Goal: Information Seeking & Learning: Learn about a topic

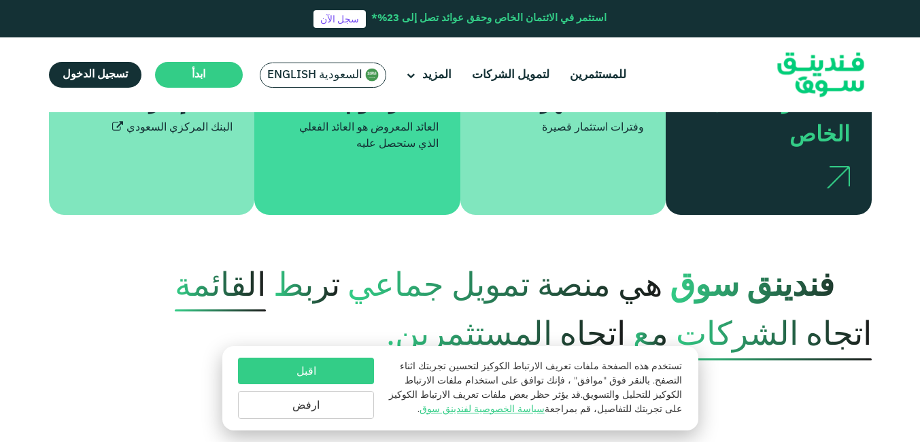
scroll to position [612, 0]
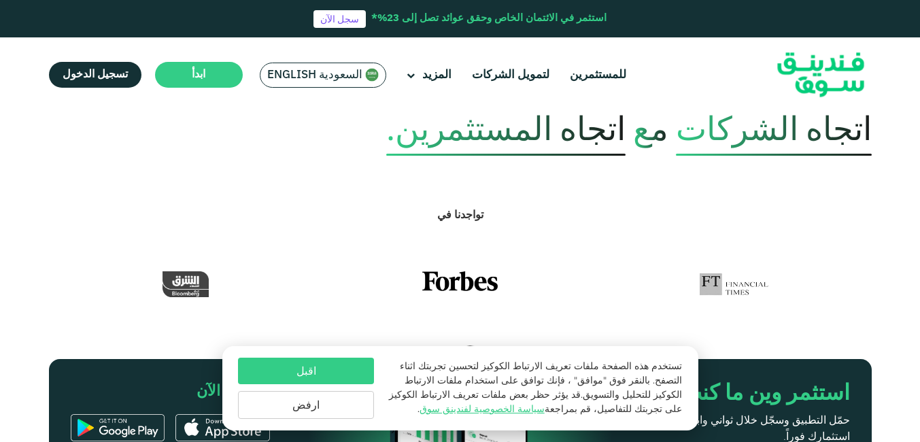
click at [362, 372] on button "اقبل" at bounding box center [306, 371] width 136 height 27
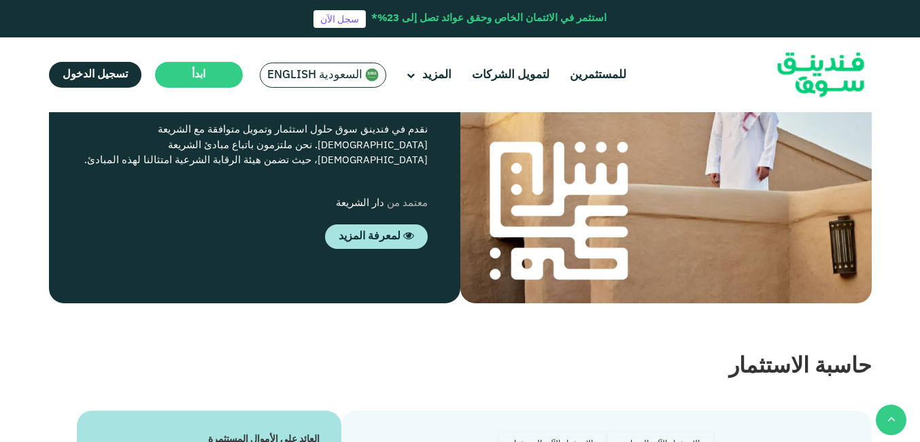
scroll to position [1903, 0]
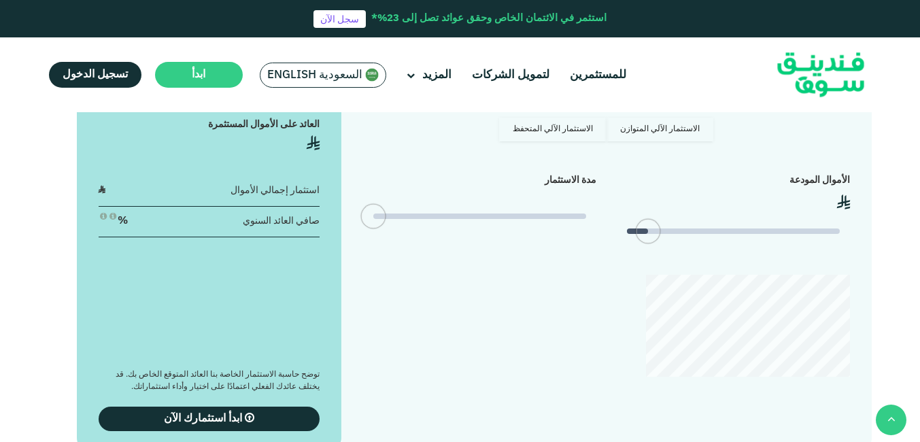
type tc-range-slider "4"
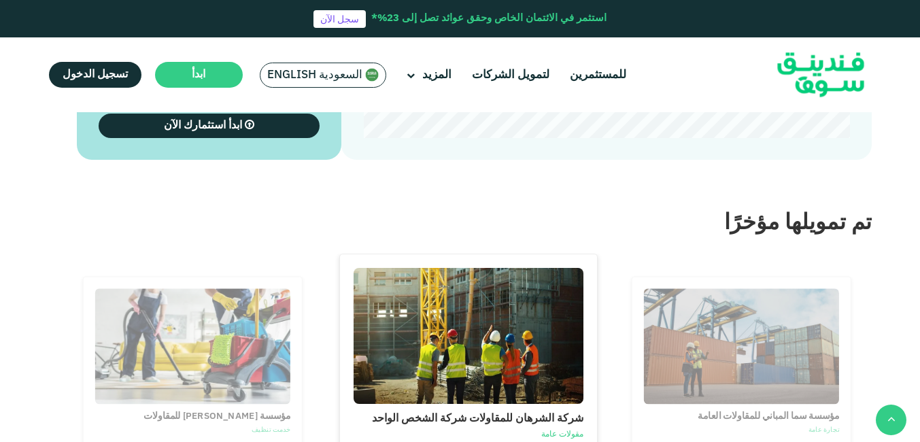
scroll to position [2447, 0]
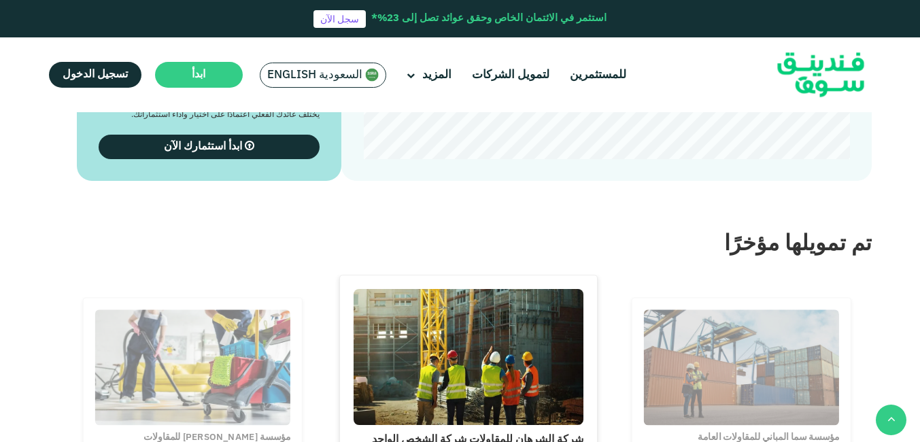
type tc-range-slider "500000"
drag, startPoint x: 820, startPoint y: 190, endPoint x: 732, endPoint y: 201, distance: 88.3
type tc-range-slider "5"
drag, startPoint x: 428, startPoint y: 185, endPoint x: 347, endPoint y: 177, distance: 81.2
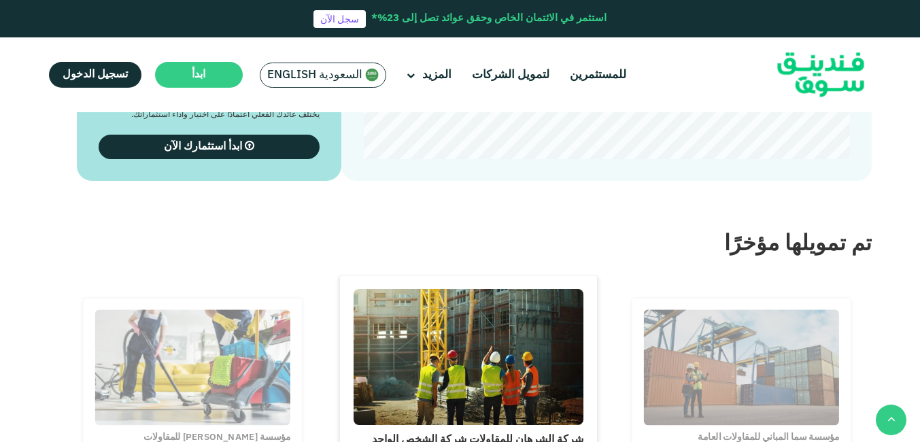
click at [347, 177] on div "الاستثمار الآلي المتوازن الاستثمار الآلي المتحفظ الأموال المودعة ʢ 500,000" at bounding box center [605, 2] width 529 height 357
drag, startPoint x: 733, startPoint y: 183, endPoint x: 609, endPoint y: 184, distance: 123.7
type tc-range-slider "1000000"
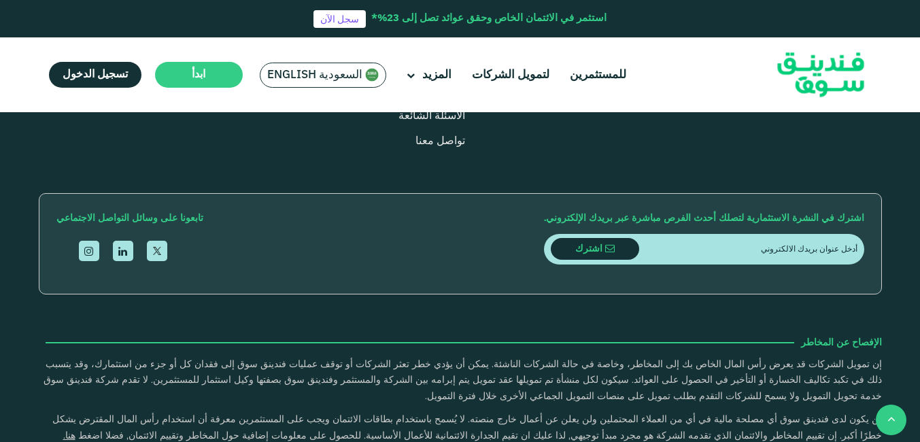
scroll to position [3942, 0]
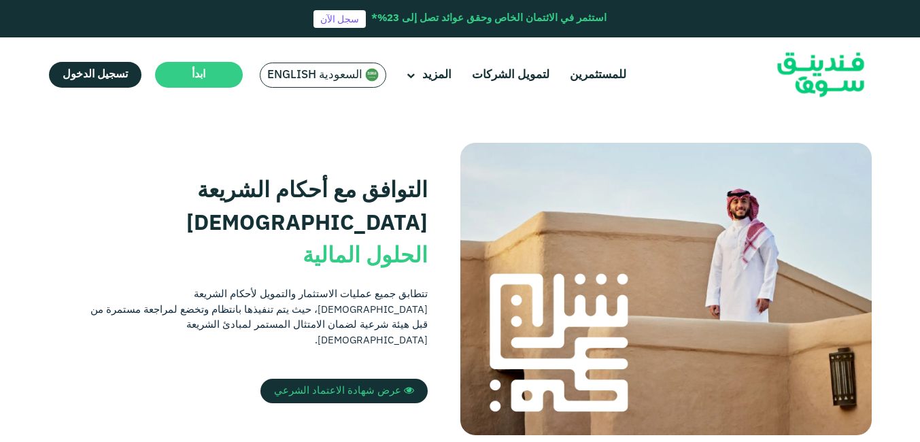
scroll to position [272, 0]
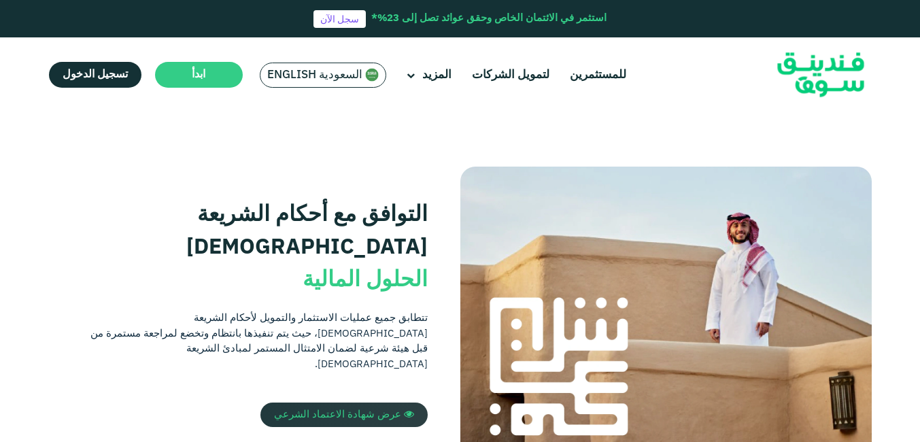
click at [383, 402] on link "عرض شهادة الاعتماد الشرعي" at bounding box center [343, 414] width 167 height 24
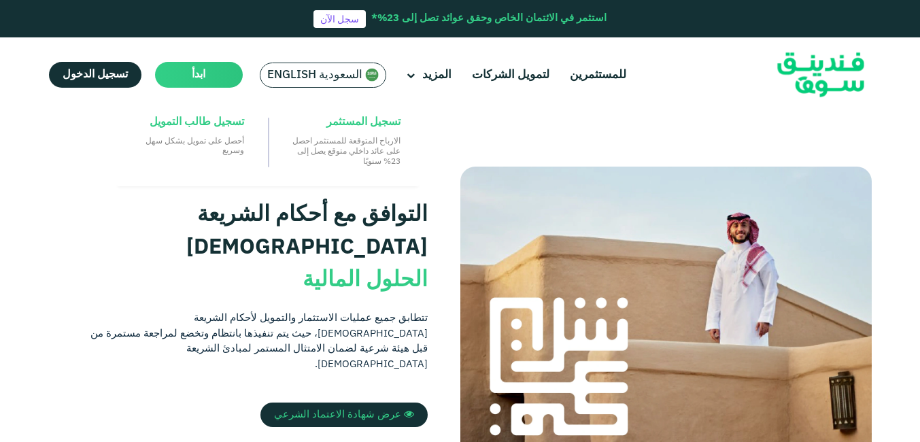
click at [171, 72] on main "ابدأ" at bounding box center [199, 75] width 88 height 26
click at [355, 120] on span "تسجيل المستثمر" at bounding box center [363, 122] width 74 height 15
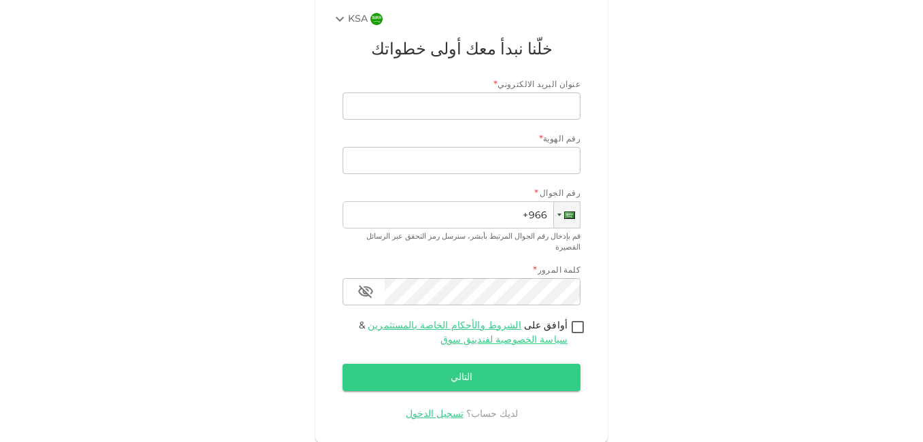
scroll to position [120, 0]
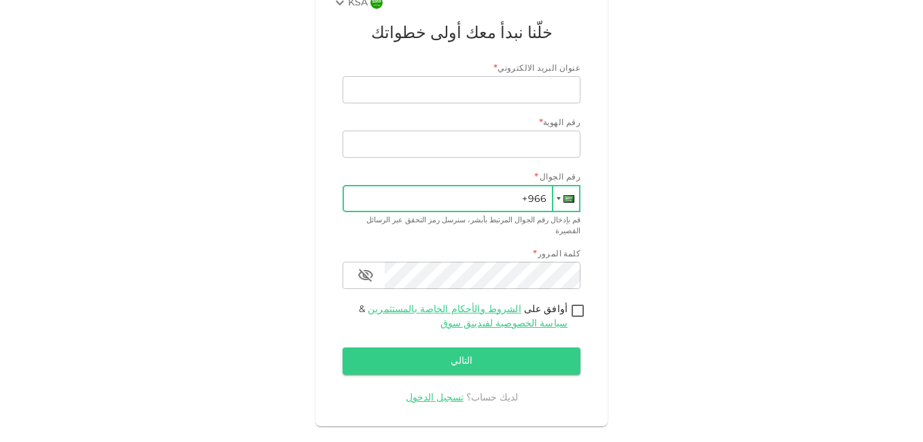
click at [572, 202] on div at bounding box center [568, 198] width 11 height 7
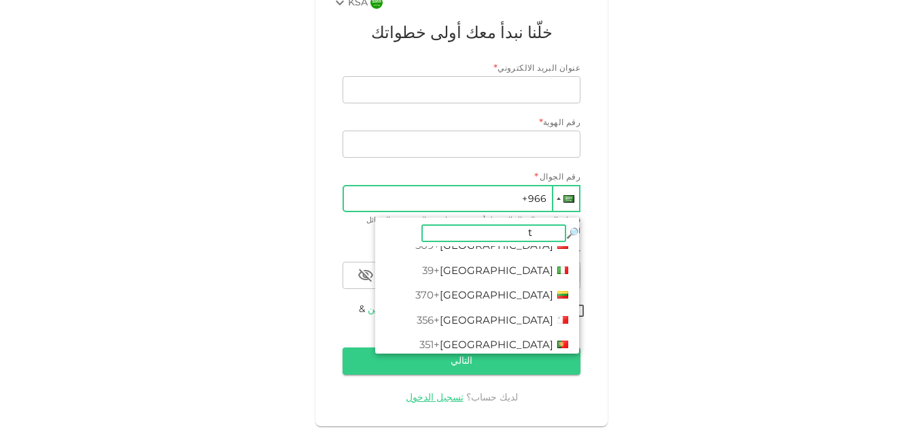
scroll to position [0, 0]
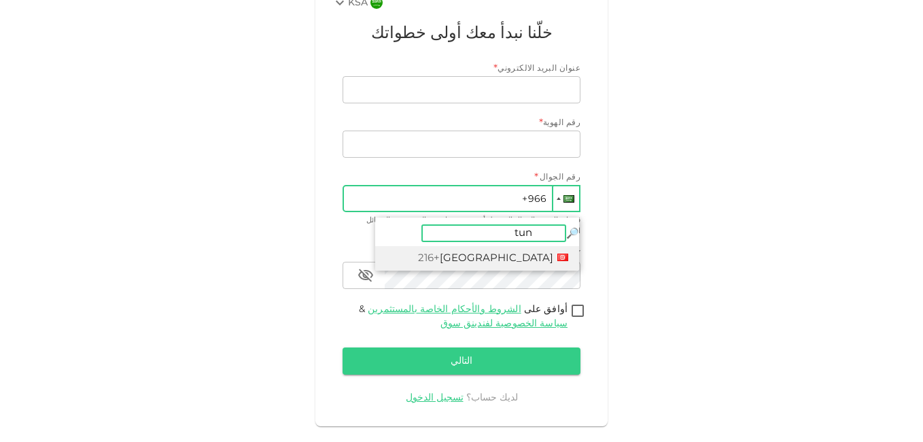
type input "tuni"
click at [551, 247] on li "Tunisia +216" at bounding box center [477, 258] width 204 height 25
type input "+216"
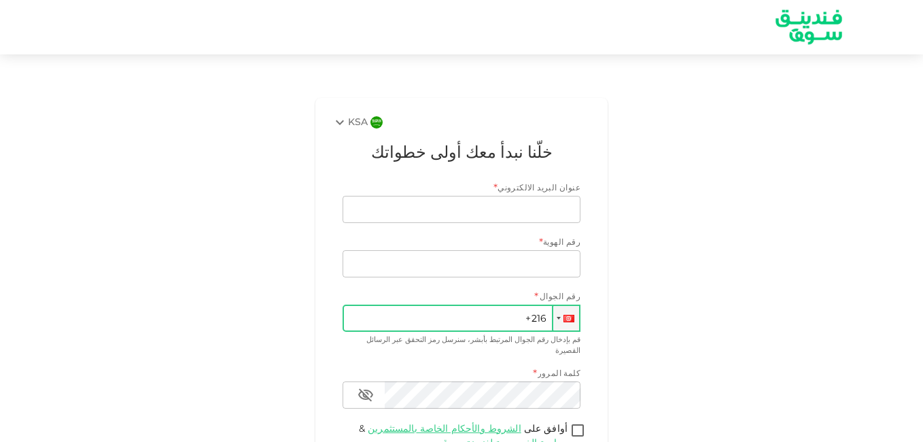
click at [808, 31] on img at bounding box center [809, 27] width 102 height 52
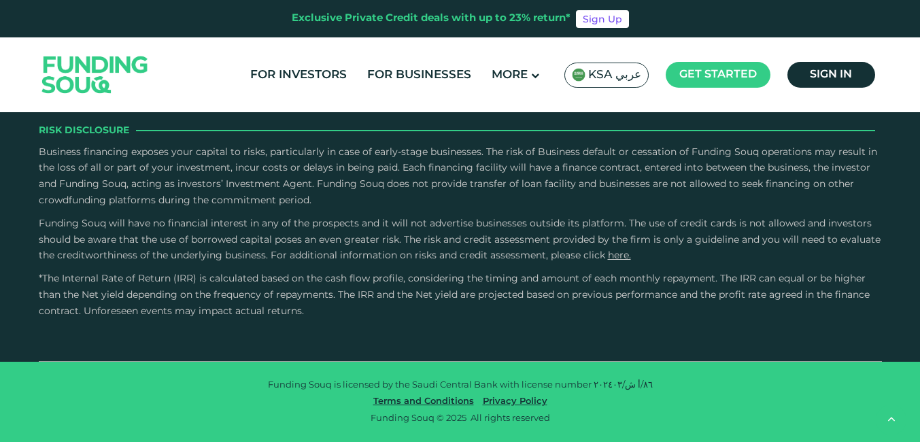
scroll to position [2447, 0]
drag, startPoint x: 512, startPoint y: 220, endPoint x: 573, endPoint y: 220, distance: 60.5
type tc-range-slider "5"
drag, startPoint x: 212, startPoint y: 215, endPoint x: 326, endPoint y: 212, distance: 114.2
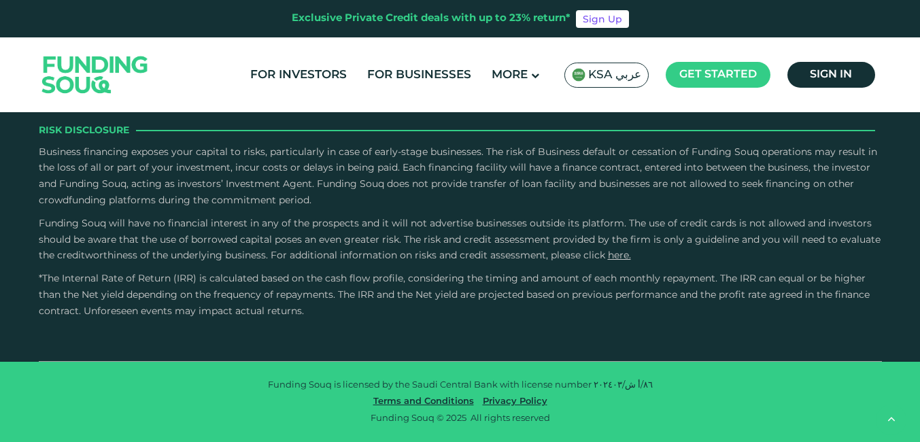
drag, startPoint x: 288, startPoint y: 283, endPoint x: 187, endPoint y: 277, distance: 101.4
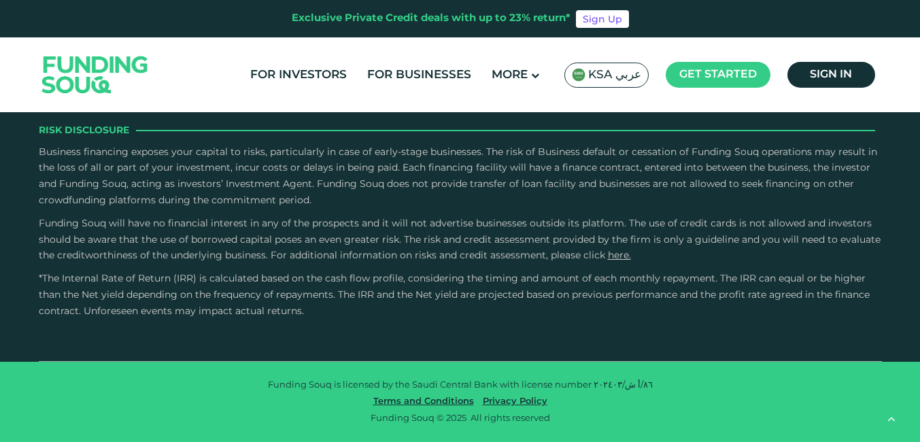
type tc-range-slider "1000000"
drag, startPoint x: 187, startPoint y: 277, endPoint x: 330, endPoint y: 278, distance: 143.4
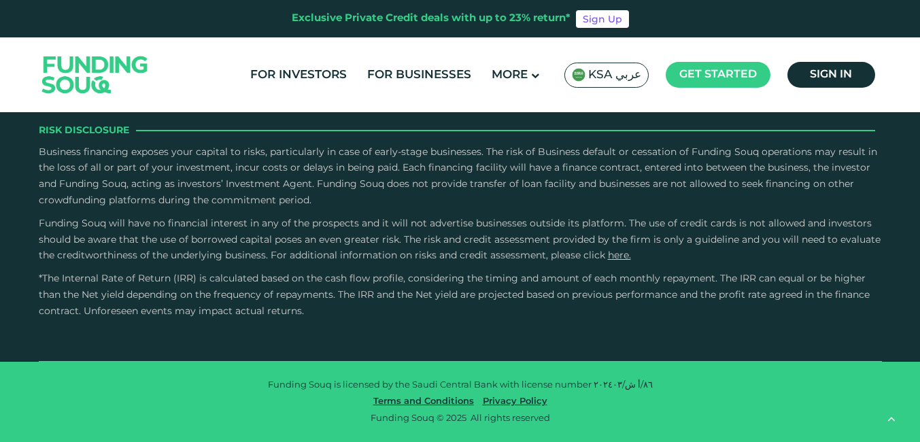
type tc-range-slider "4"
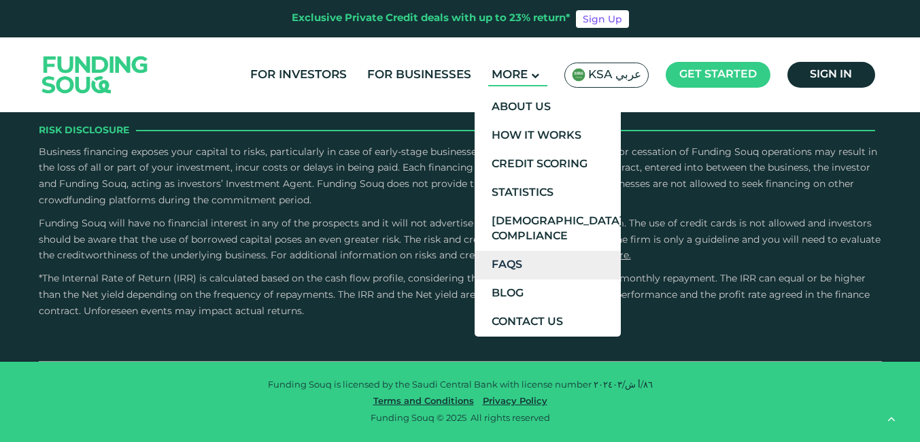
click at [593, 265] on link "FAQs" at bounding box center [547, 265] width 146 height 29
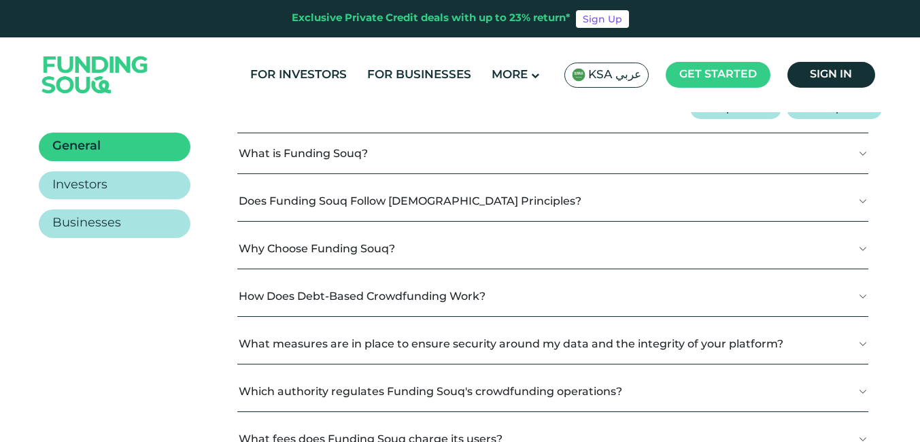
scroll to position [204, 0]
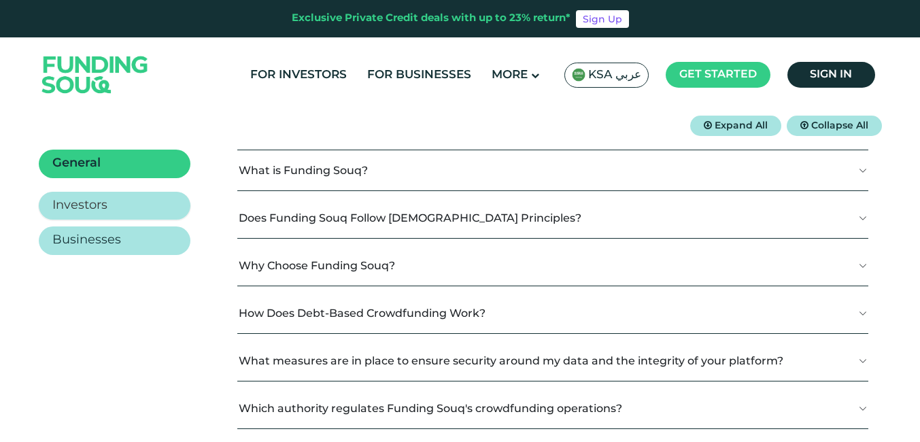
click at [169, 206] on link "Investors" at bounding box center [115, 206] width 152 height 29
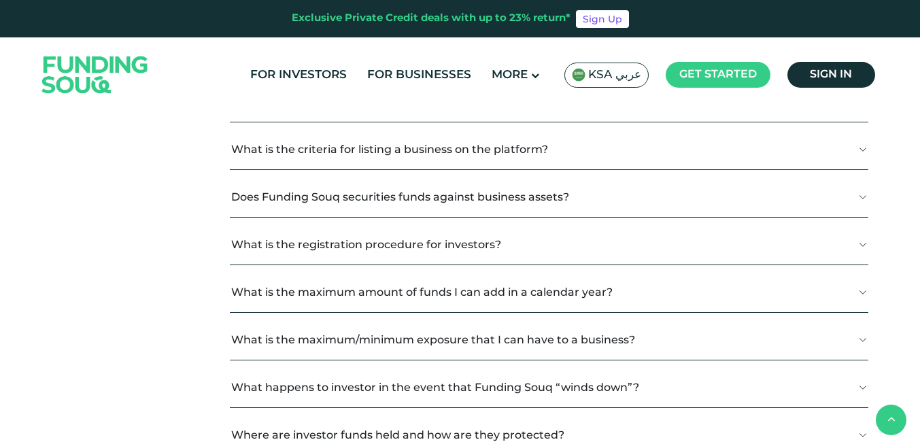
click at [268, 299] on button "What is the maximum amount of funds I can add in a calendar year?" at bounding box center [549, 292] width 638 height 40
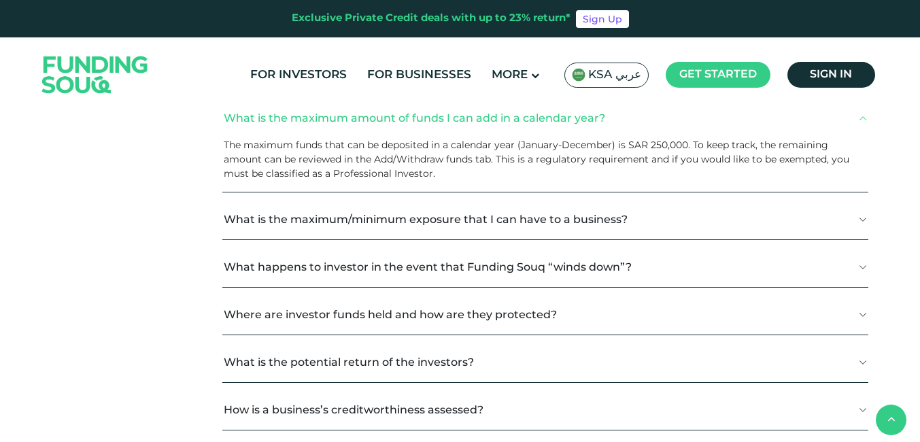
scroll to position [680, 0]
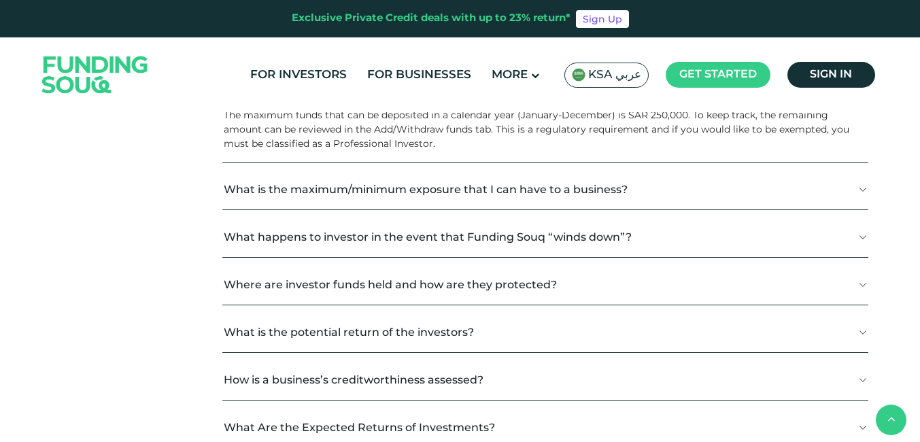
click at [334, 237] on button "What happens to investor in the event that Funding Souq “winds down”?" at bounding box center [544, 237] width 645 height 40
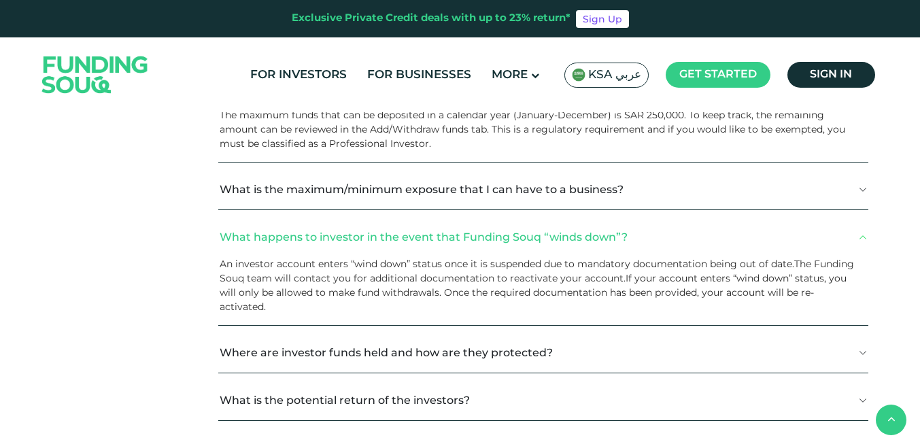
click at [329, 228] on button "What happens to investor in the event that Funding Souq “winds down”?" at bounding box center [543, 237] width 650 height 40
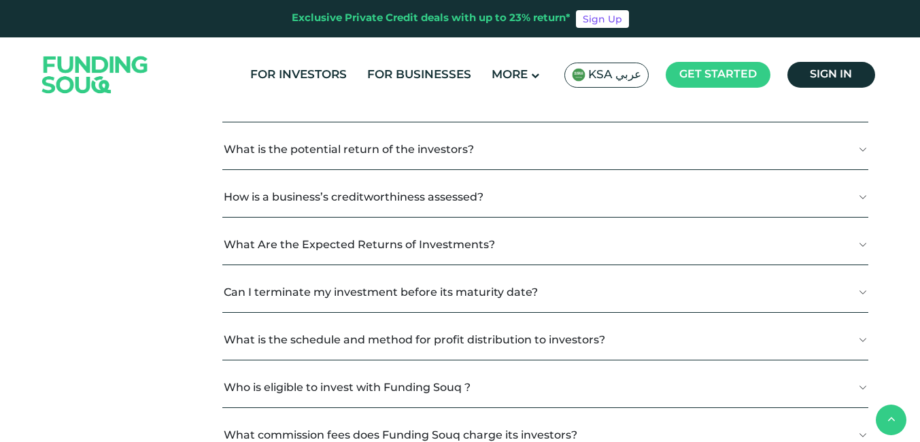
scroll to position [884, 0]
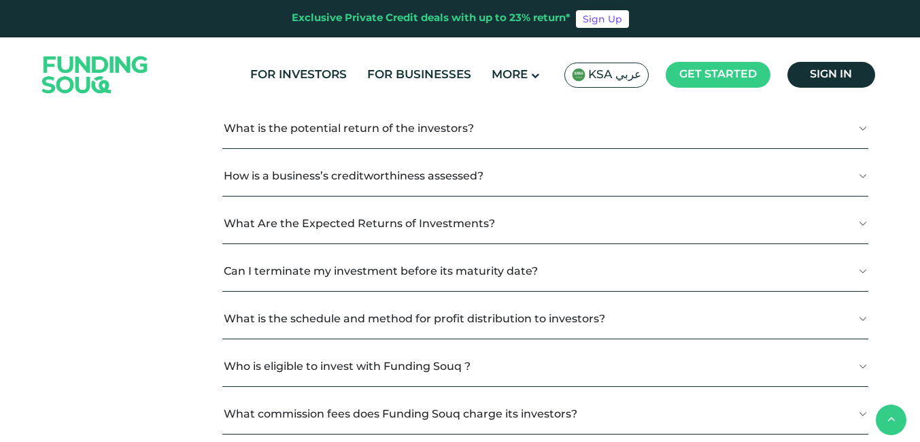
click at [266, 285] on button "Can I terminate my investment before its maturity date?" at bounding box center [544, 271] width 645 height 40
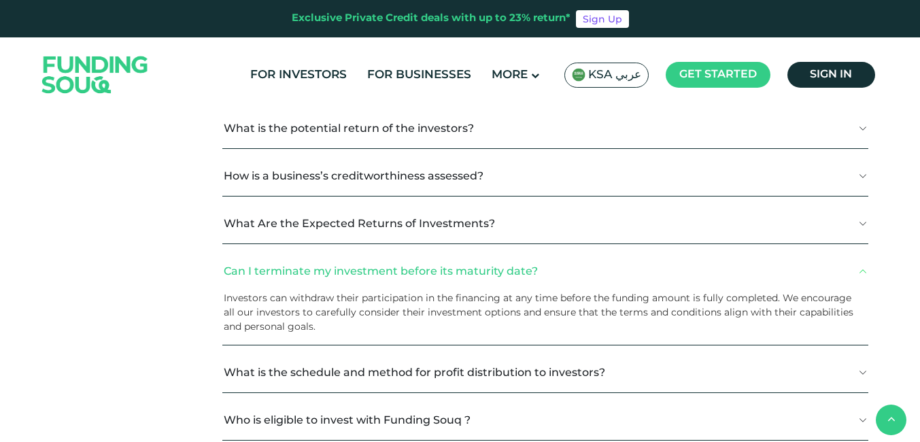
click at [264, 267] on button "Can I terminate my investment before its maturity date?" at bounding box center [544, 271] width 645 height 40
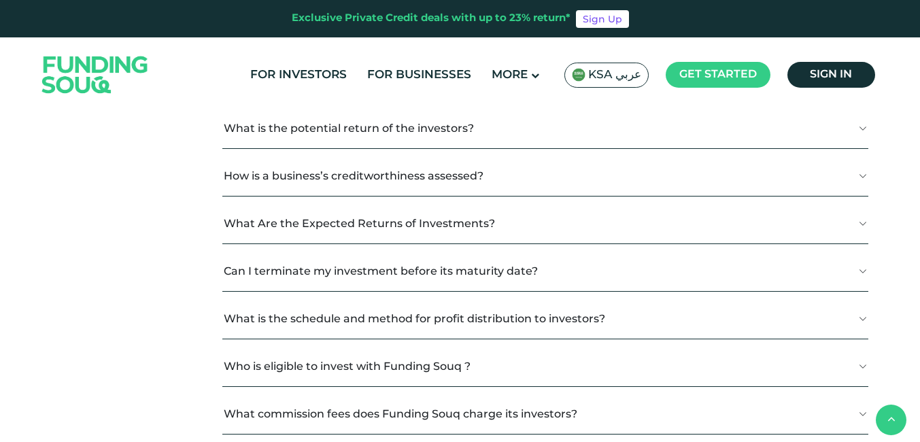
click at [264, 267] on button "Can I terminate my investment before its maturity date?" at bounding box center [544, 271] width 645 height 40
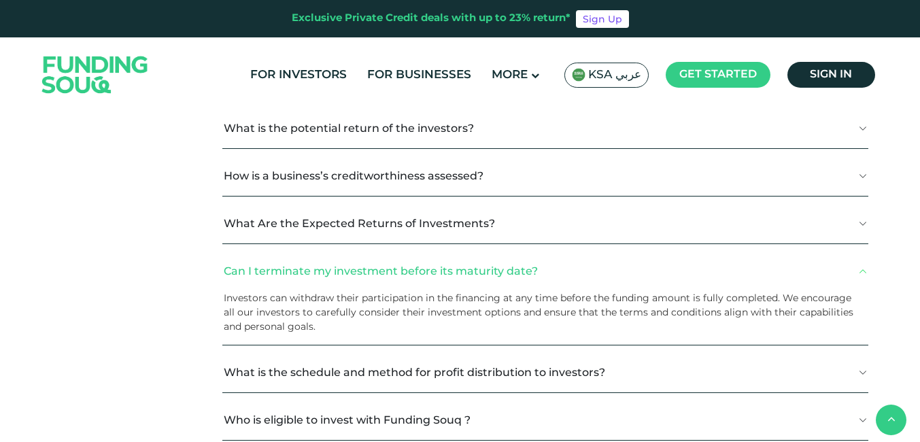
click at [264, 267] on button "Can I terminate my investment before its maturity date?" at bounding box center [544, 271] width 645 height 40
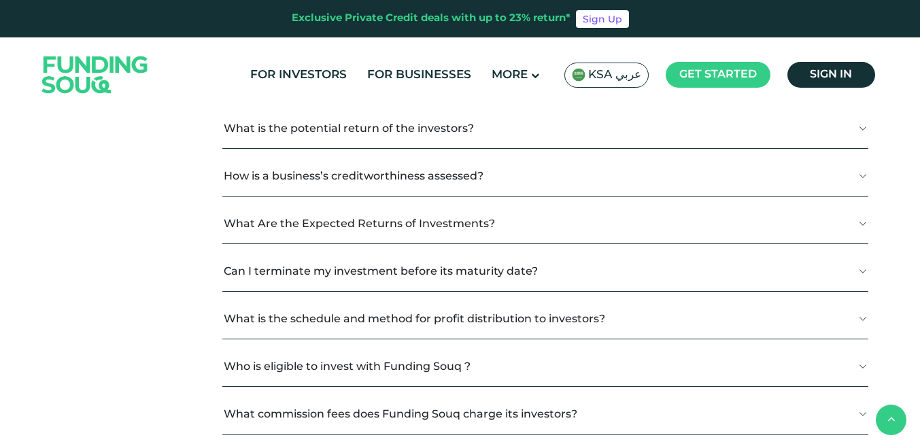
drag, startPoint x: 186, startPoint y: 292, endPoint x: 147, endPoint y: 271, distance: 44.7
click at [147, 271] on div "General Investors Businesses What is auto investing? What is the difference bet…" at bounding box center [460, 129] width 843 height 1318
click at [289, 362] on button "Who is eligible to invest with Funding Souq ?" at bounding box center [544, 366] width 645 height 40
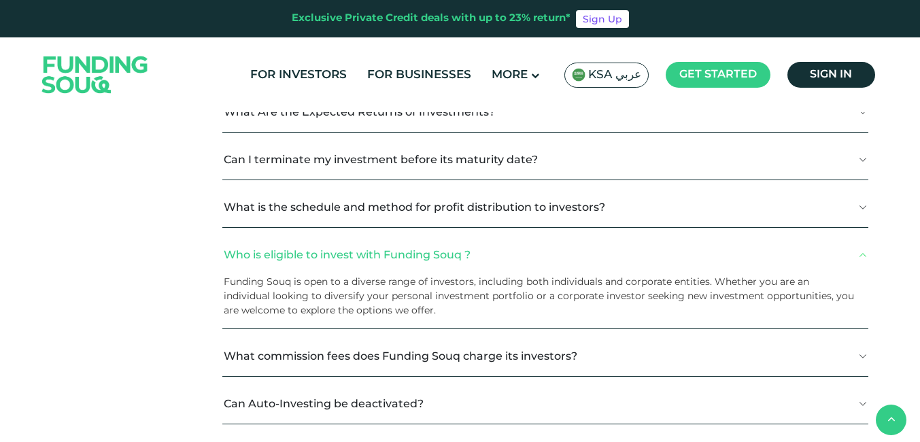
scroll to position [1020, 0]
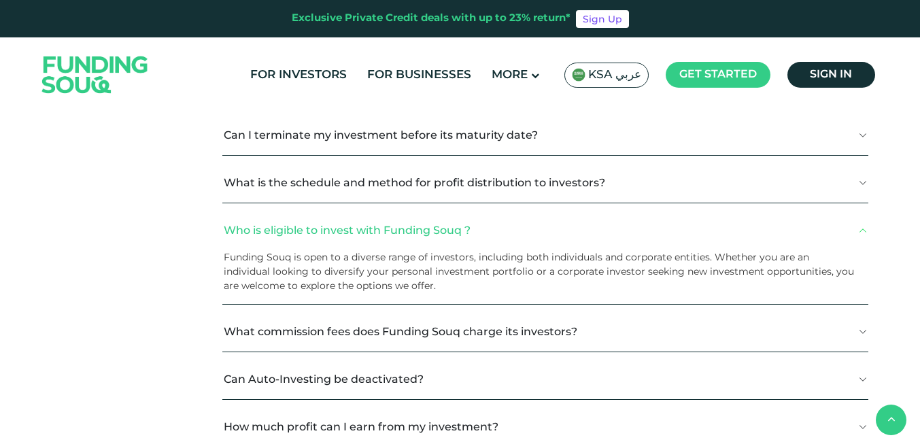
drag, startPoint x: 166, startPoint y: 307, endPoint x: 86, endPoint y: 258, distance: 94.3
click at [86, 258] on div "General Investors Businesses What is auto investing? What is the difference bet…" at bounding box center [460, 20] width 843 height 1372
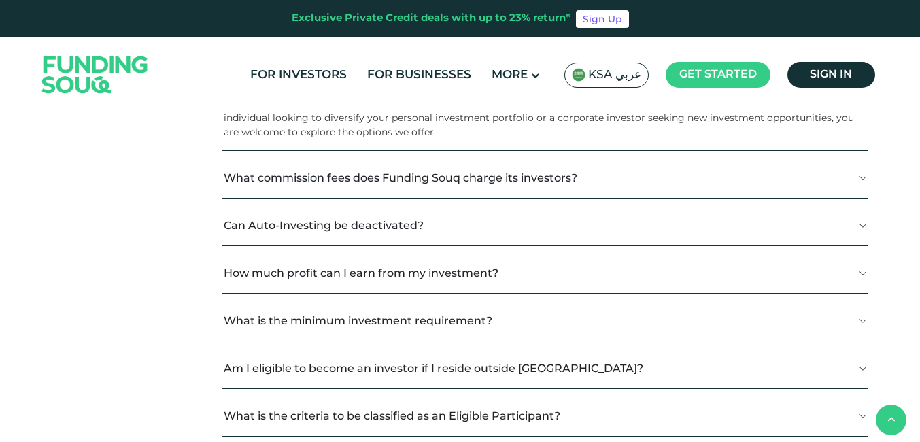
scroll to position [1223, 0]
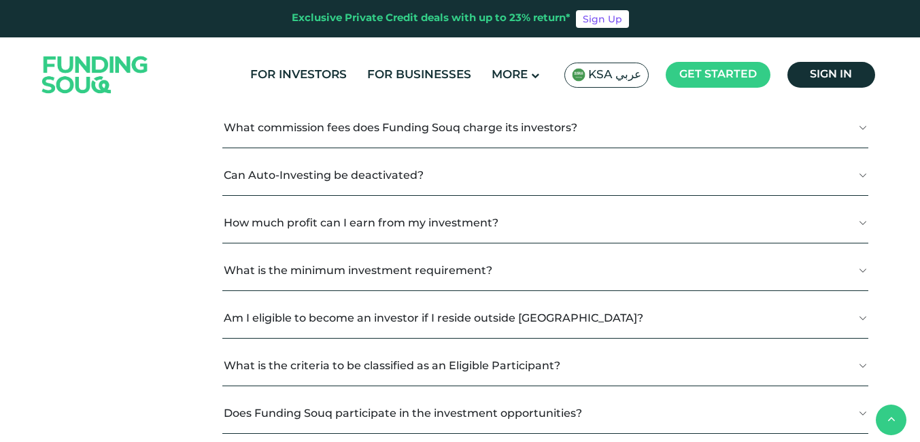
click at [303, 318] on button "Am I eligible to become an investor if I reside outside [GEOGRAPHIC_DATA]?" at bounding box center [544, 318] width 645 height 40
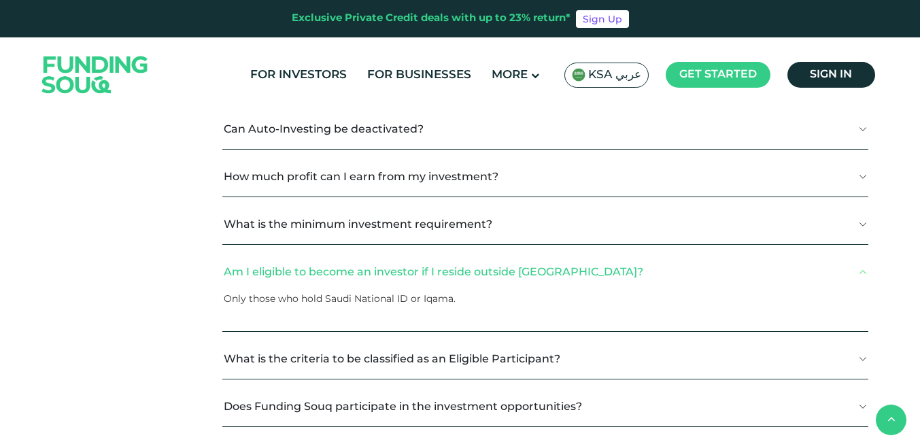
scroll to position [1291, 0]
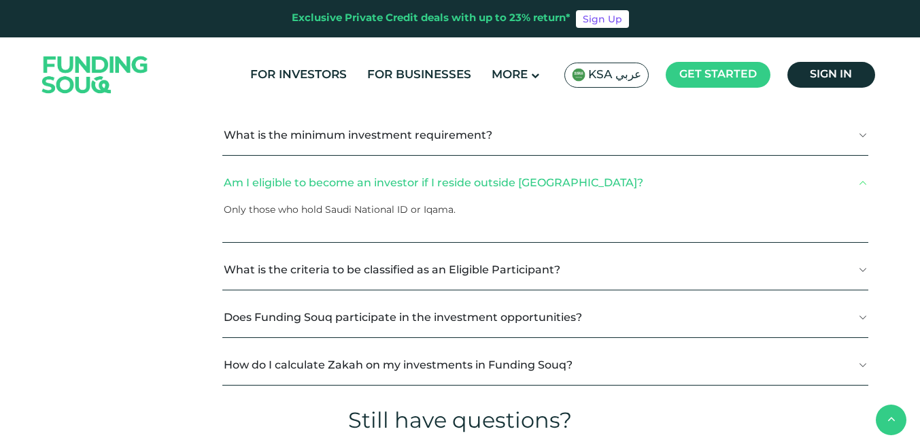
scroll to position [1359, 0]
click at [396, 378] on button "How do I calculate Zakah on my investments in Funding Souq?" at bounding box center [544, 364] width 645 height 40
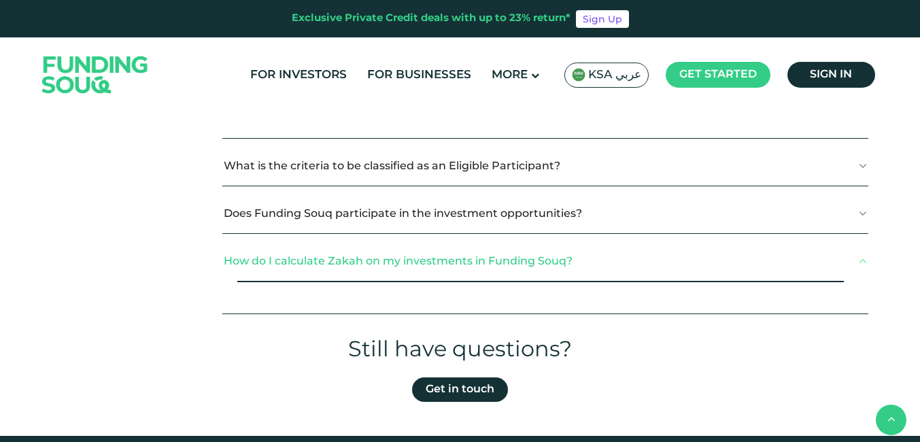
scroll to position [1563, 0]
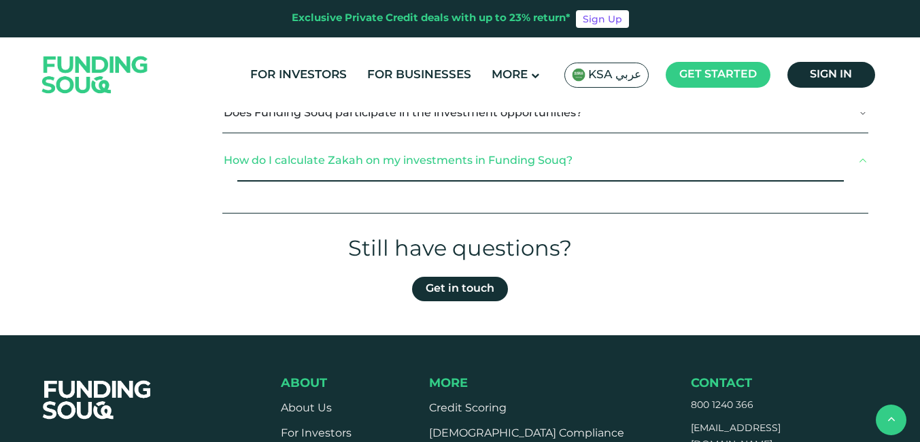
click at [503, 155] on button "How do I calculate Zakah on my investments in Funding Souq?" at bounding box center [544, 160] width 645 height 40
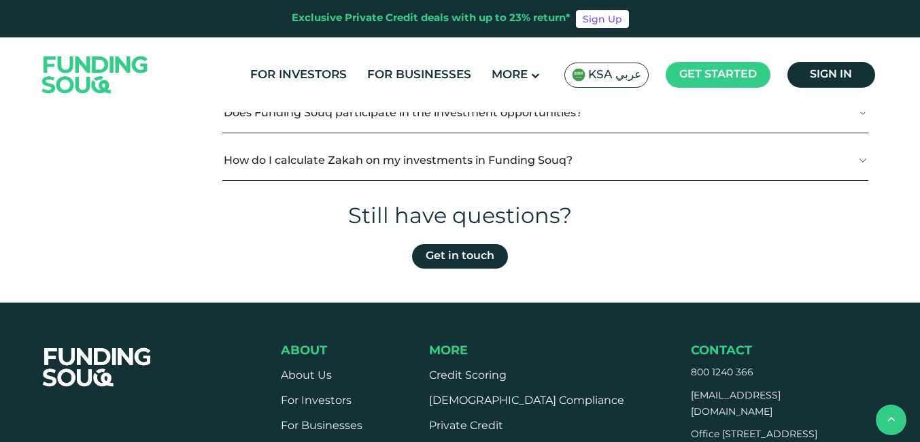
click at [503, 155] on button "How do I calculate Zakah on my investments in Funding Souq?" at bounding box center [544, 160] width 645 height 40
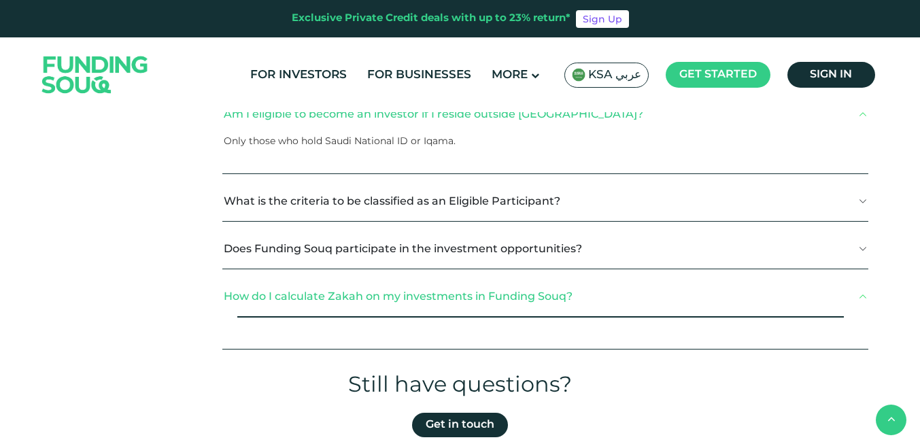
scroll to position [1359, 0]
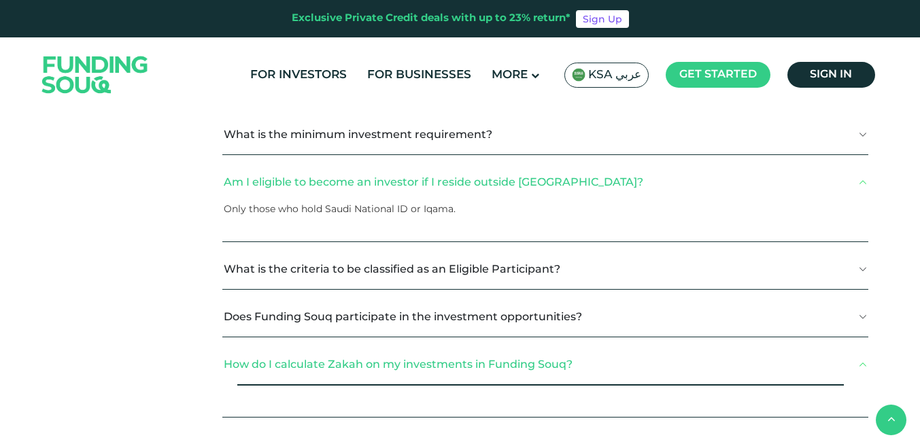
click at [421, 177] on button "Am I eligible to become an investor if I reside outside [GEOGRAPHIC_DATA]?" at bounding box center [544, 182] width 645 height 40
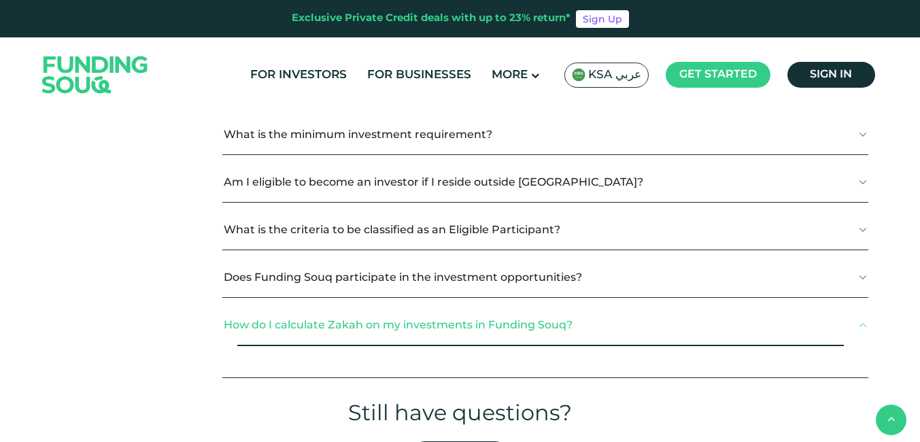
click at [453, 330] on button "How do I calculate Zakah on my investments in Funding Souq?" at bounding box center [544, 325] width 645 height 40
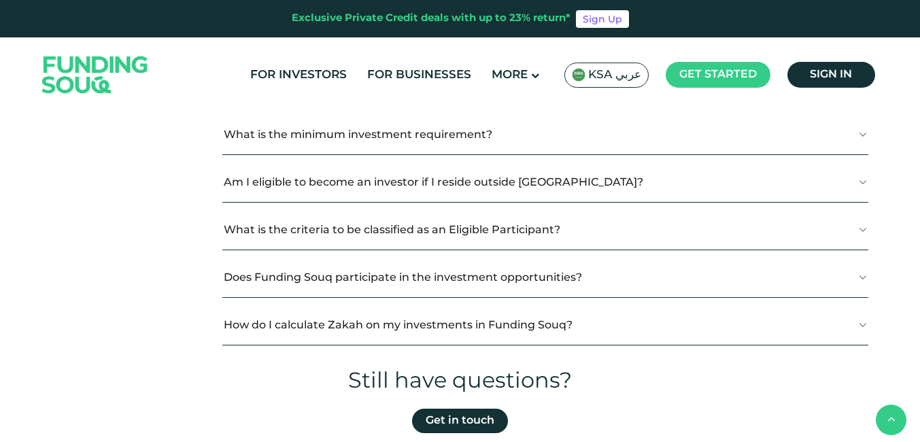
click at [451, 285] on button "Does Funding Souq participate in the investment opportunities?" at bounding box center [544, 277] width 645 height 40
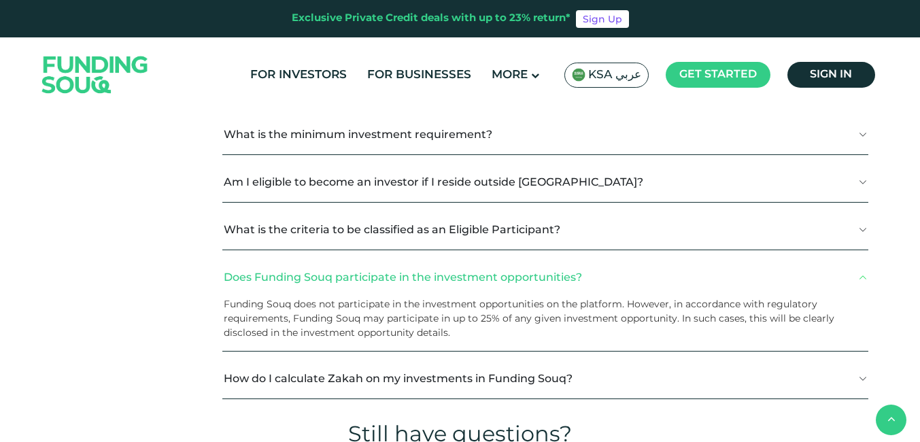
click at [451, 285] on button "Does Funding Souq participate in the investment opportunities?" at bounding box center [544, 277] width 645 height 40
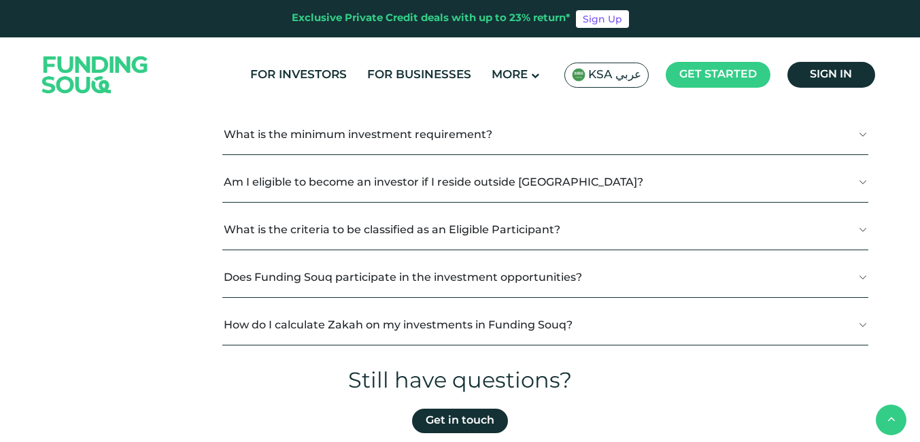
click at [443, 323] on button "How do I calculate Zakah on my investments in Funding Souq?" at bounding box center [544, 325] width 645 height 40
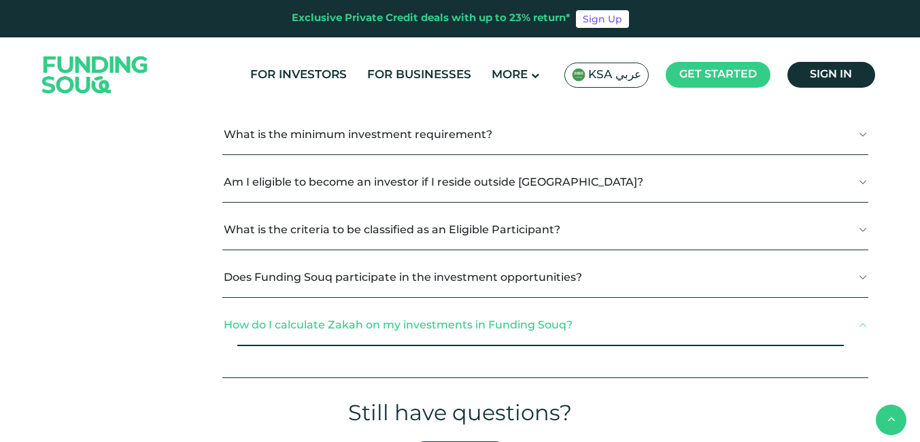
click at [443, 323] on button "How do I calculate Zakah on my investments in Funding Souq?" at bounding box center [544, 325] width 645 height 40
